Goal: Information Seeking & Learning: Understand process/instructions

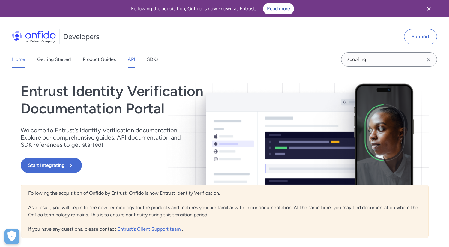
click at [129, 57] on link "API" at bounding box center [131, 59] width 7 height 17
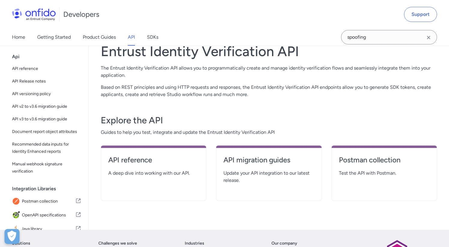
scroll to position [41, 0]
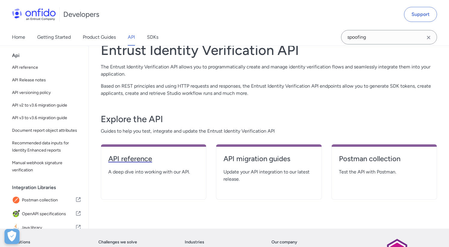
click at [124, 156] on h4 "API reference" at bounding box center [153, 159] width 91 height 10
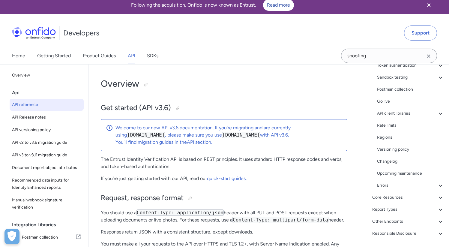
scroll to position [10, 0]
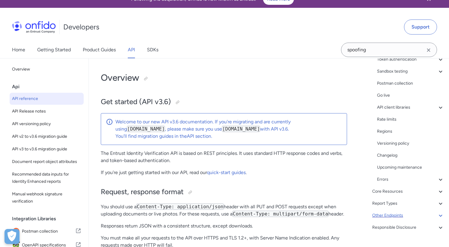
click at [394, 216] on div "Other Endpoints" at bounding box center [408, 215] width 72 height 7
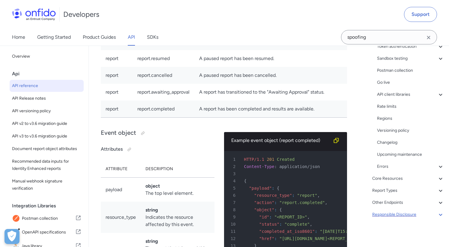
scroll to position [75, 0]
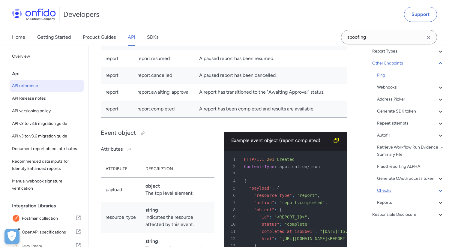
click at [385, 191] on div "Checks" at bounding box center [410, 190] width 67 height 7
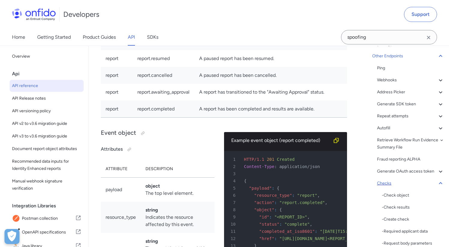
scroll to position [64970, 0]
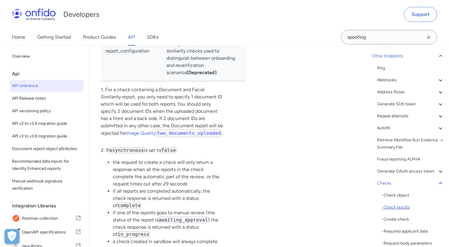
click at [399, 211] on div "- Check results" at bounding box center [413, 207] width 62 height 7
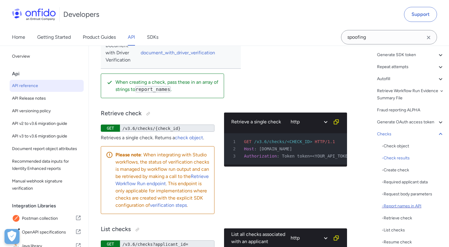
scroll to position [125, 0]
click at [400, 172] on div "- Create check" at bounding box center [413, 168] width 62 height 7
